Goal: Ask a question

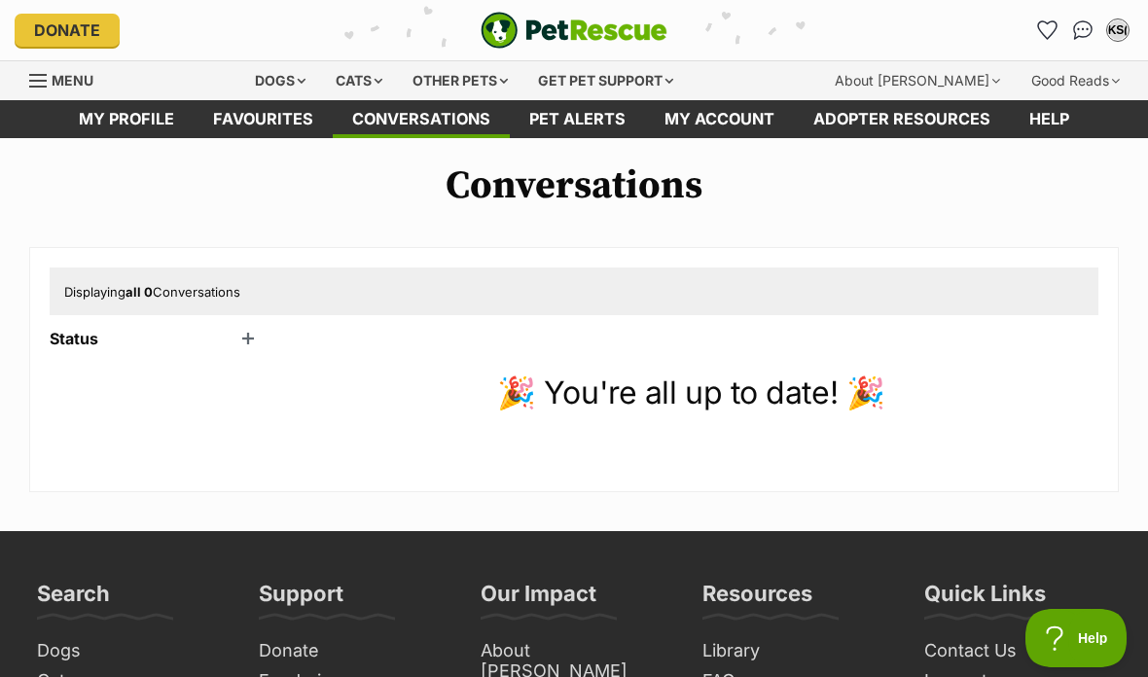
click at [250, 337] on header "Status" at bounding box center [157, 339] width 214 height 18
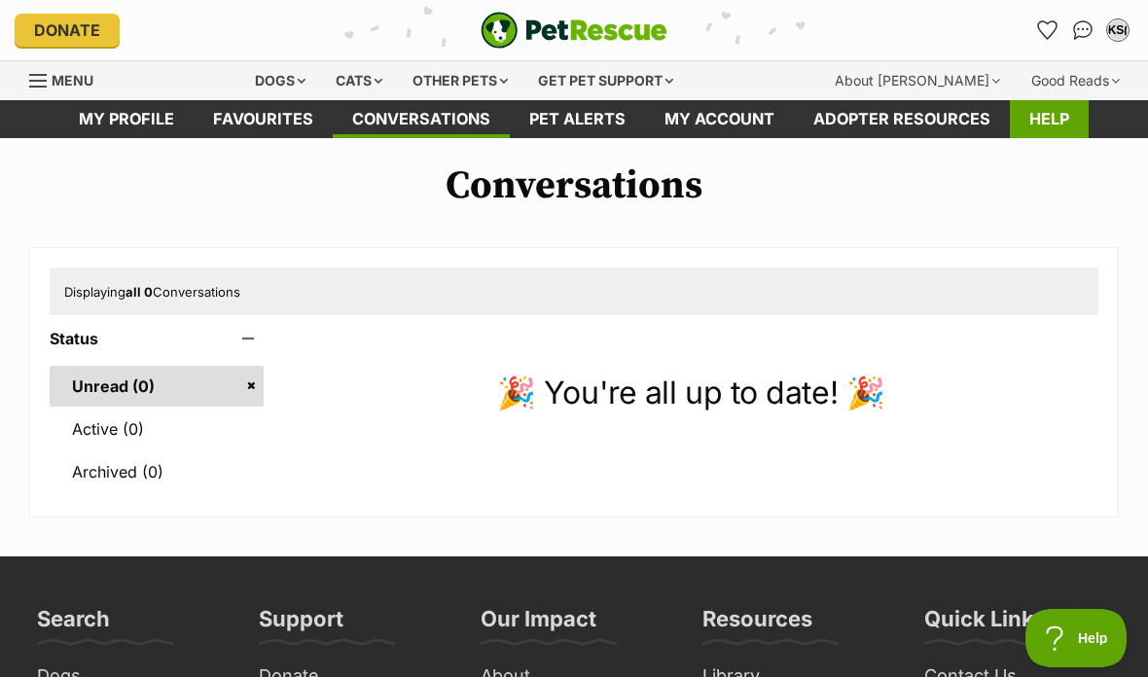
click at [1039, 126] on link "Help" at bounding box center [1049, 119] width 79 height 38
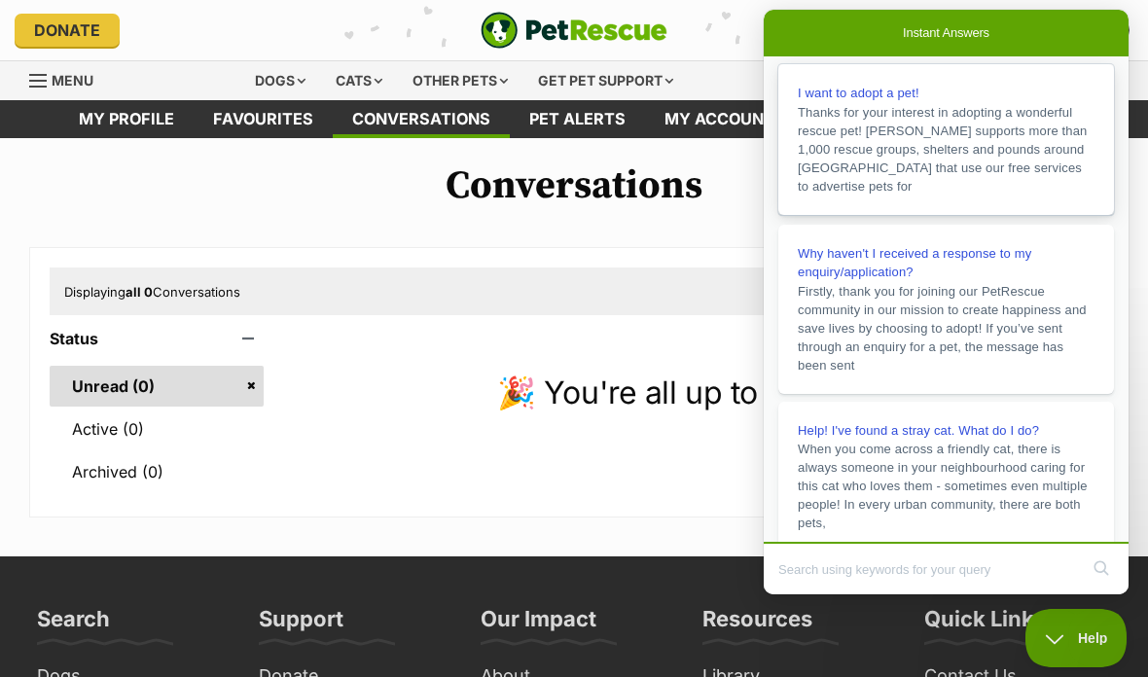
click at [1005, 179] on span "Thanks for your interest in adopting a wonderful rescue pet! [PERSON_NAME] supp…" at bounding box center [943, 149] width 290 height 89
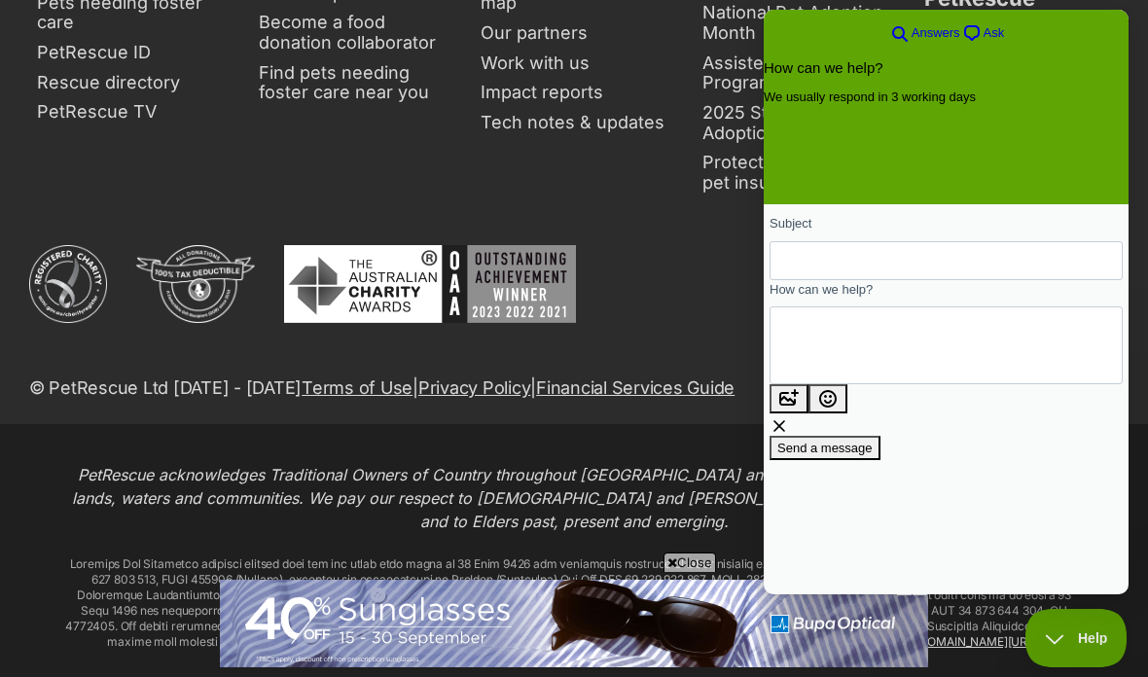
click at [999, 253] on input "Subject" at bounding box center [946, 260] width 322 height 35
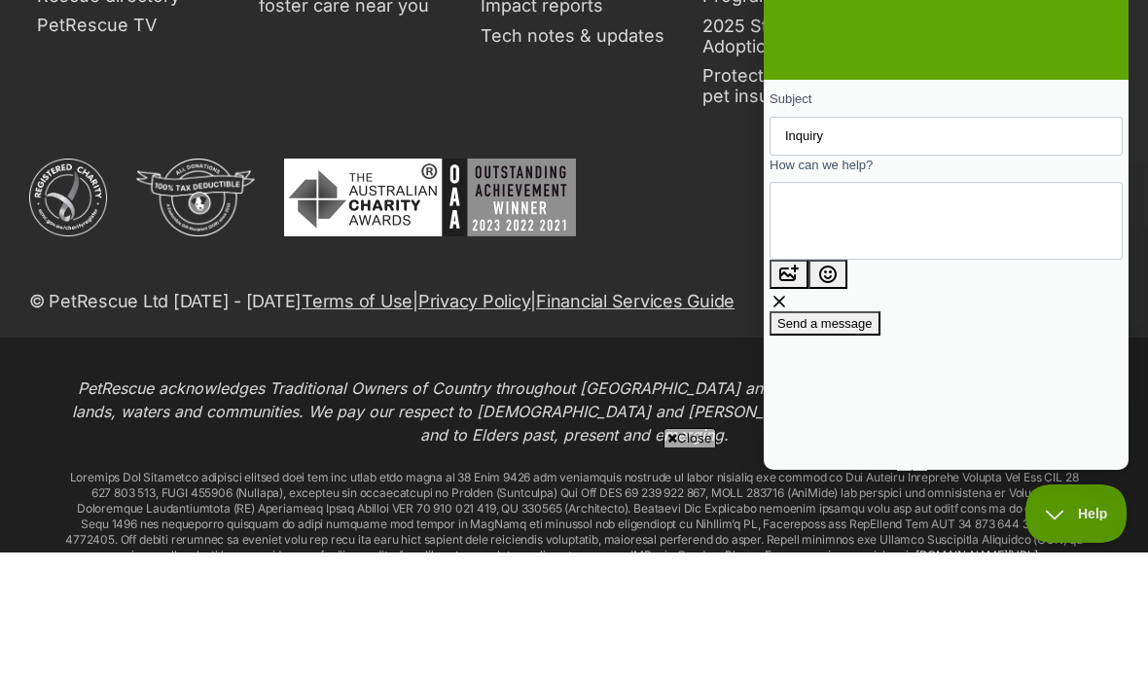
scroll to position [786, 0]
click at [890, 124] on input "Inquiry" at bounding box center [946, 136] width 322 height 35
click at [875, 127] on input "Inquiry" at bounding box center [946, 136] width 322 height 35
click at [902, 147] on input "Inquiry" at bounding box center [946, 136] width 322 height 35
type input "Inquiry about adopted pet"
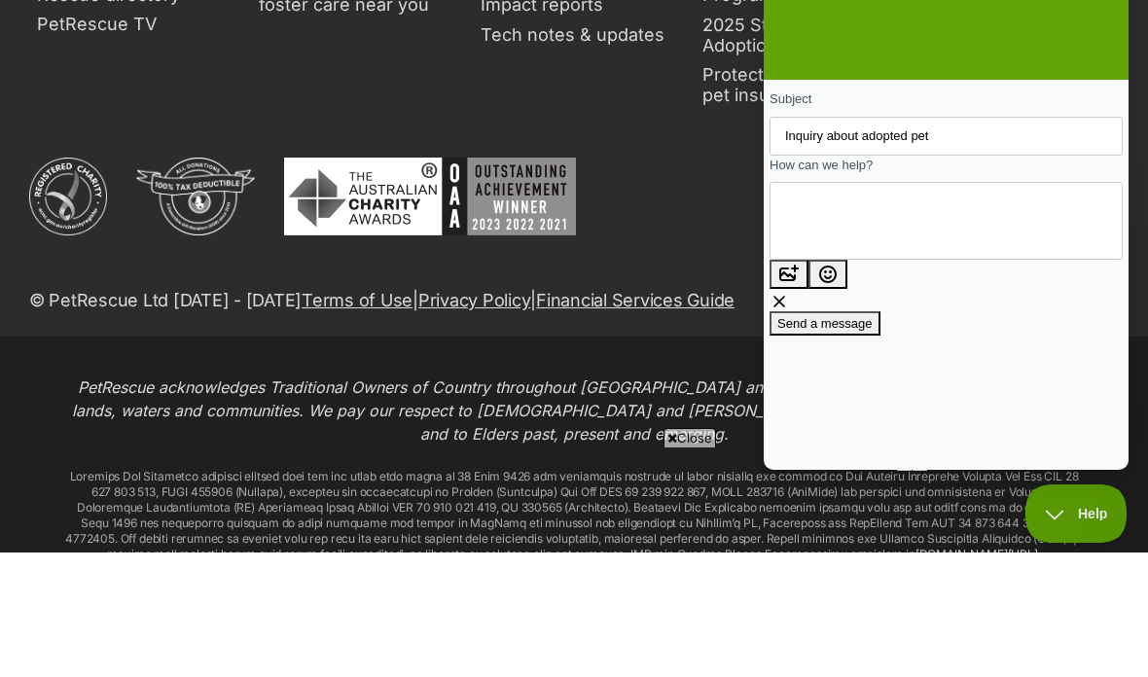
click at [897, 230] on textarea "How can we help?" at bounding box center [873, 221] width 176 height 75
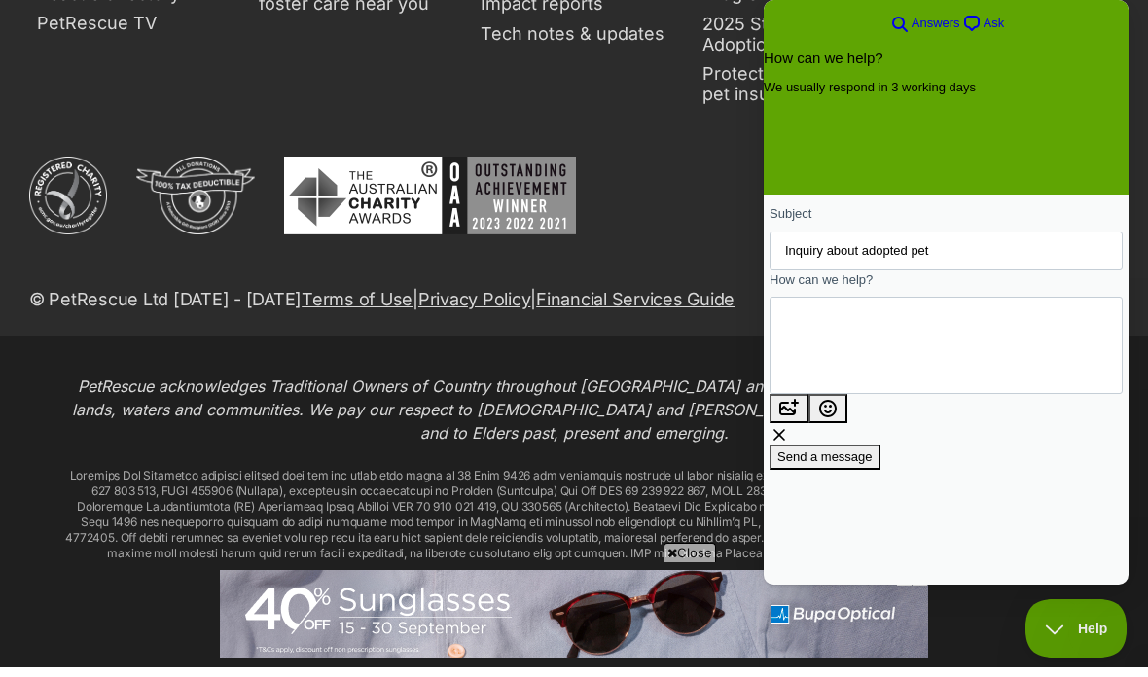
scroll to position [901, 0]
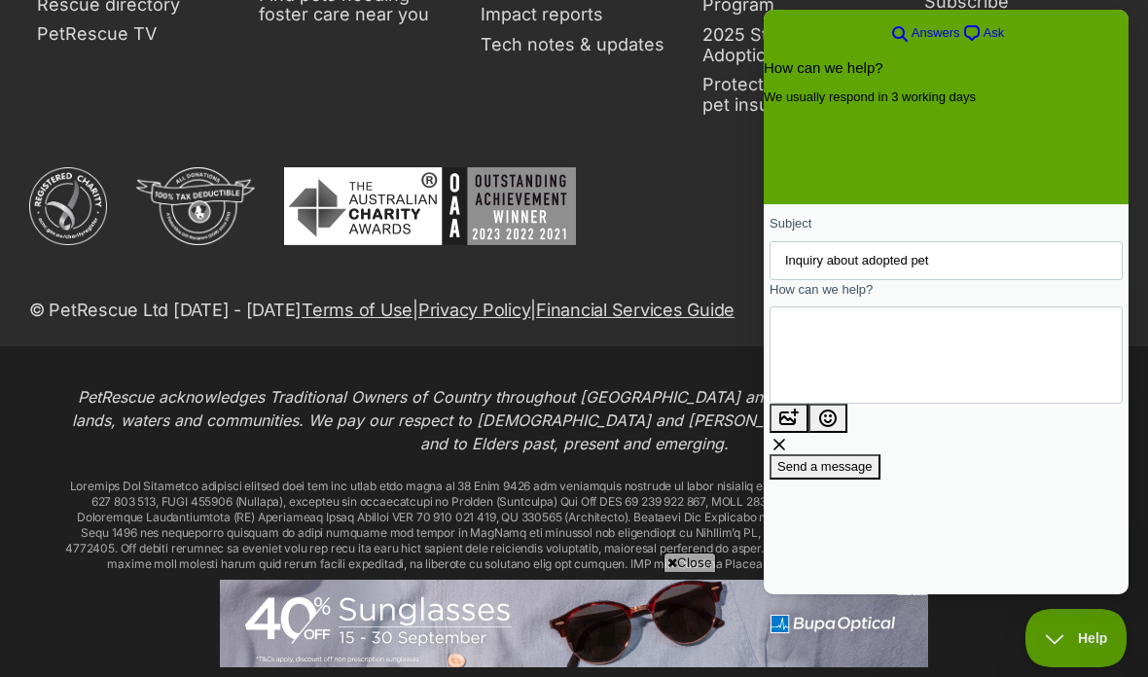
click at [914, 343] on textarea "Hello, I saw [PERSON_NAME] had been put up" at bounding box center [849, 354] width 128 height 75
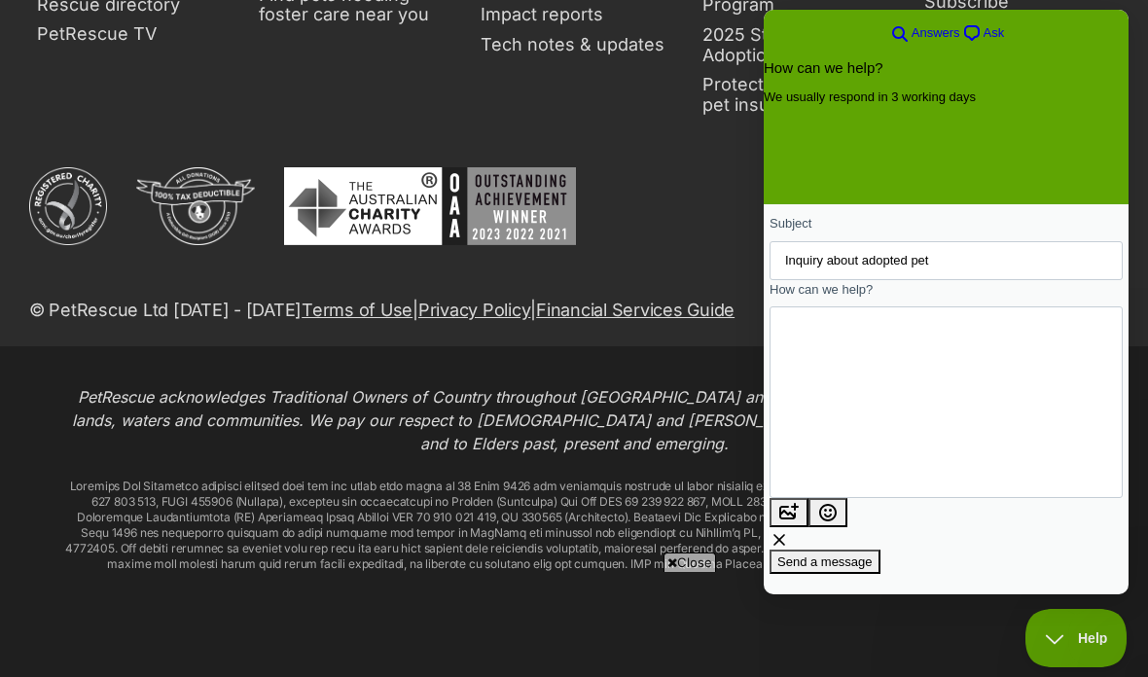
scroll to position [0, 0]
click at [819, 380] on textarea "Hello, I saw [PERSON_NAME] had been put up for adoption, I am her original owne…" at bounding box center [802, 402] width 34 height 141
click at [819, 379] on textarea "Hello, I saw [PERSON_NAME] had been put up for adoption, I am her original owne…" at bounding box center [802, 402] width 34 height 141
click at [819, 416] on textarea "Hello, I saw [PERSON_NAME] had been put up for adoption, I am her original owne…" at bounding box center [802, 402] width 34 height 141
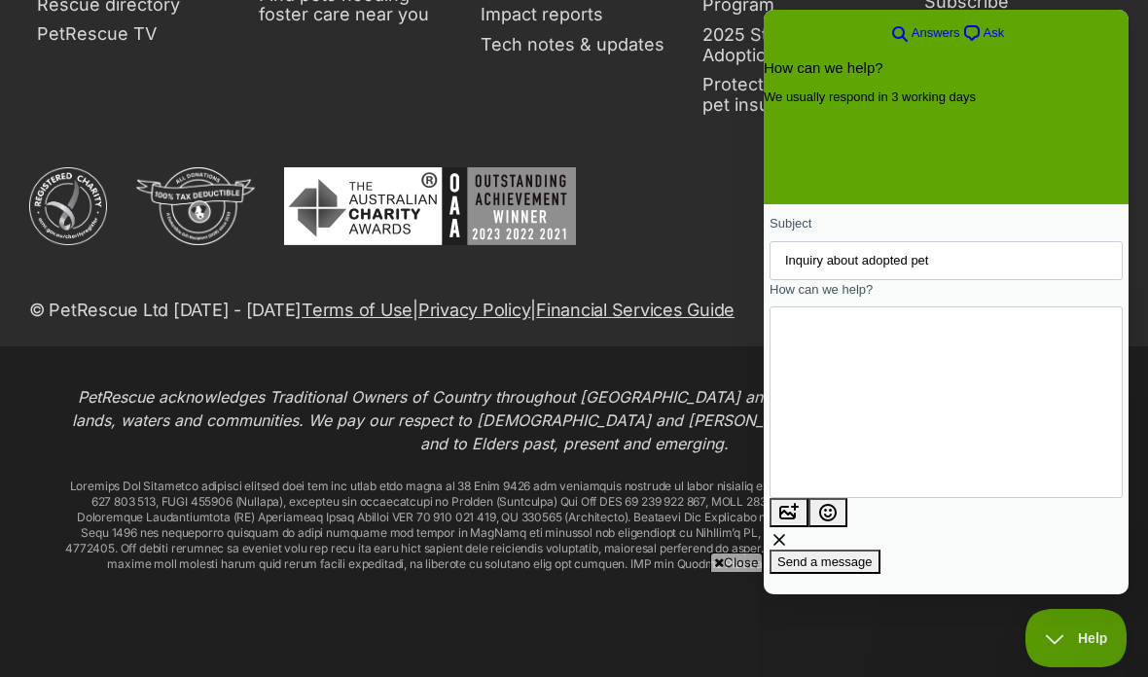
scroll to position [0, 0]
type textarea "Hello, I saw [PERSON_NAME] had been put up for adoption, I am her original owne…"
click at [809, 498] on button "image-plus" at bounding box center [789, 512] width 39 height 29
click at [809, 523] on button "image-plus" at bounding box center [789, 537] width 39 height 29
type input "C:\fakepath\20230121_214514.jpeg"
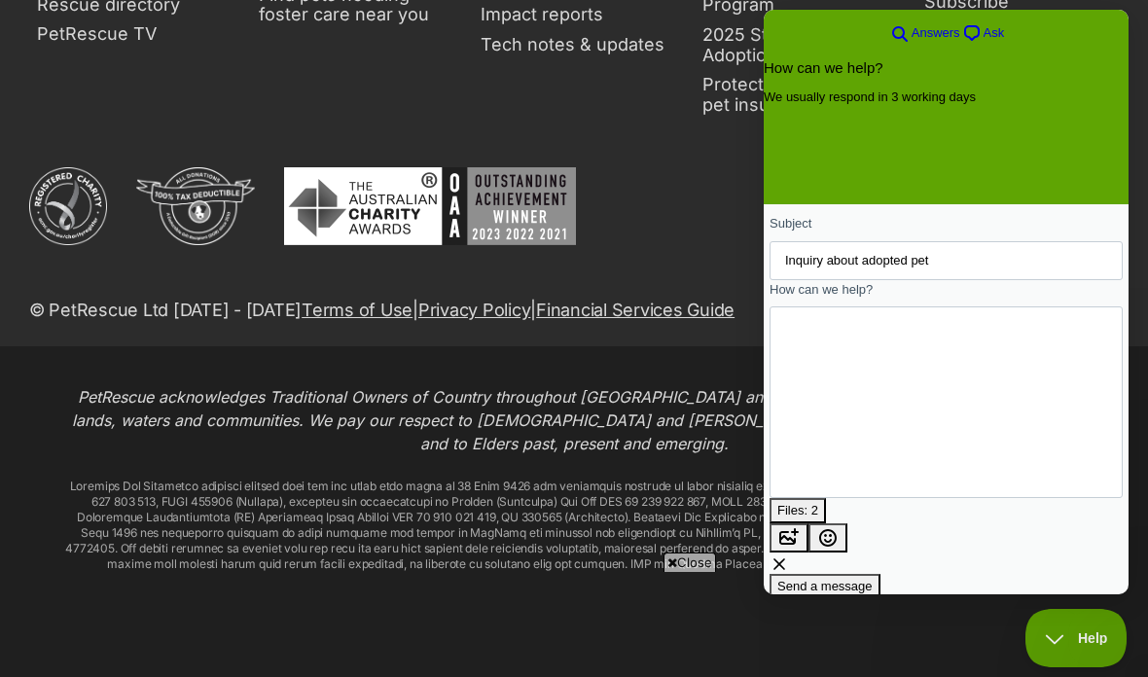
click at [818, 426] on textarea "Hello, I saw [PERSON_NAME] had been put up for adoption, I am her original owne…" at bounding box center [801, 402] width 33 height 141
click at [818, 428] on textarea "Hello, I saw [PERSON_NAME] had been put up for adoption, I am her original owne…" at bounding box center [801, 402] width 33 height 141
type textarea "Hello, I saw [PERSON_NAME] had been put up for adoption, I am her original owne…"
click at [873, 598] on span "Send a message" at bounding box center [824, 605] width 95 height 15
